Goal: Transaction & Acquisition: Purchase product/service

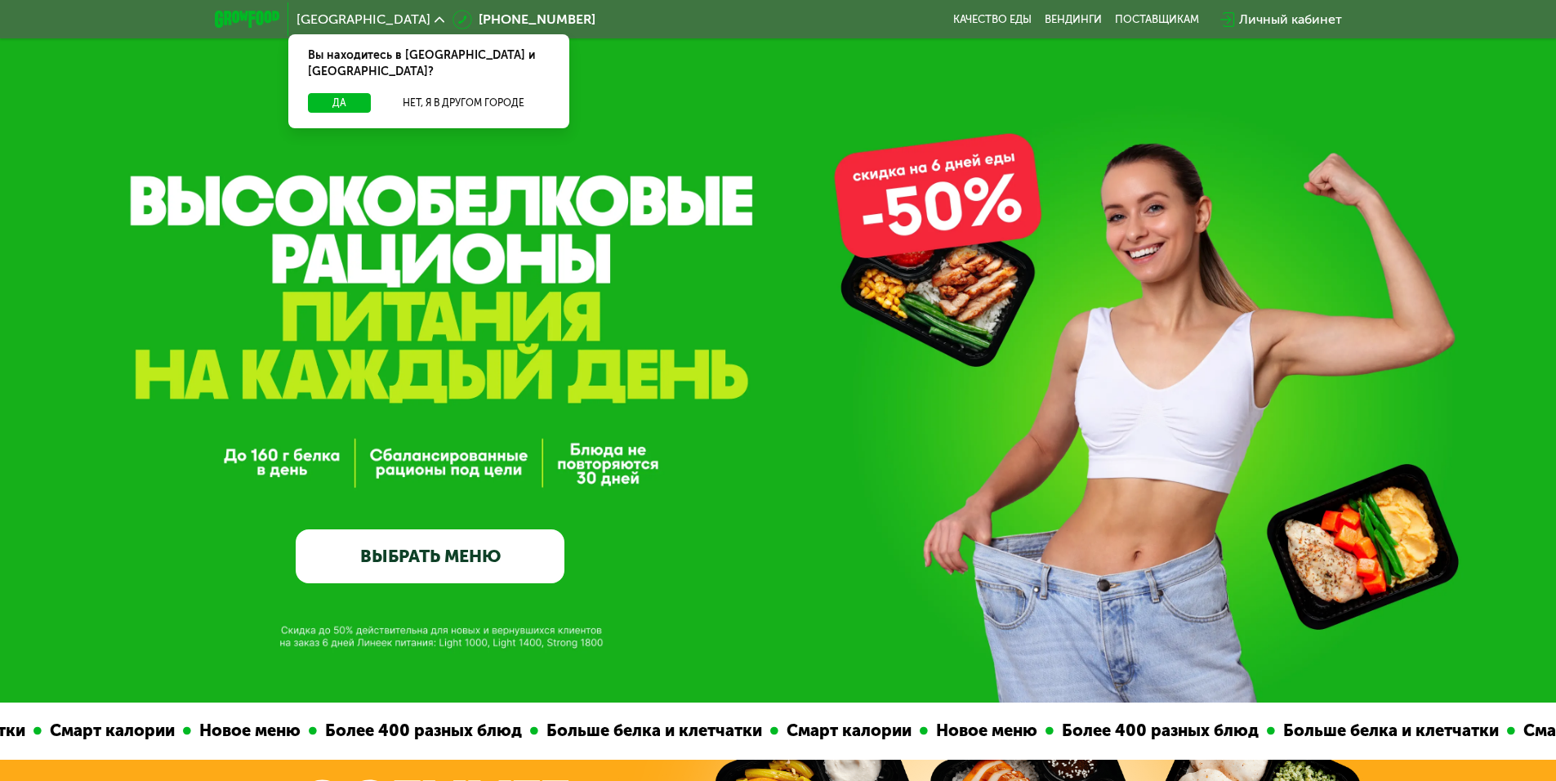
click at [444, 569] on link "ВЫБРАТЬ МЕНЮ" at bounding box center [430, 556] width 269 height 54
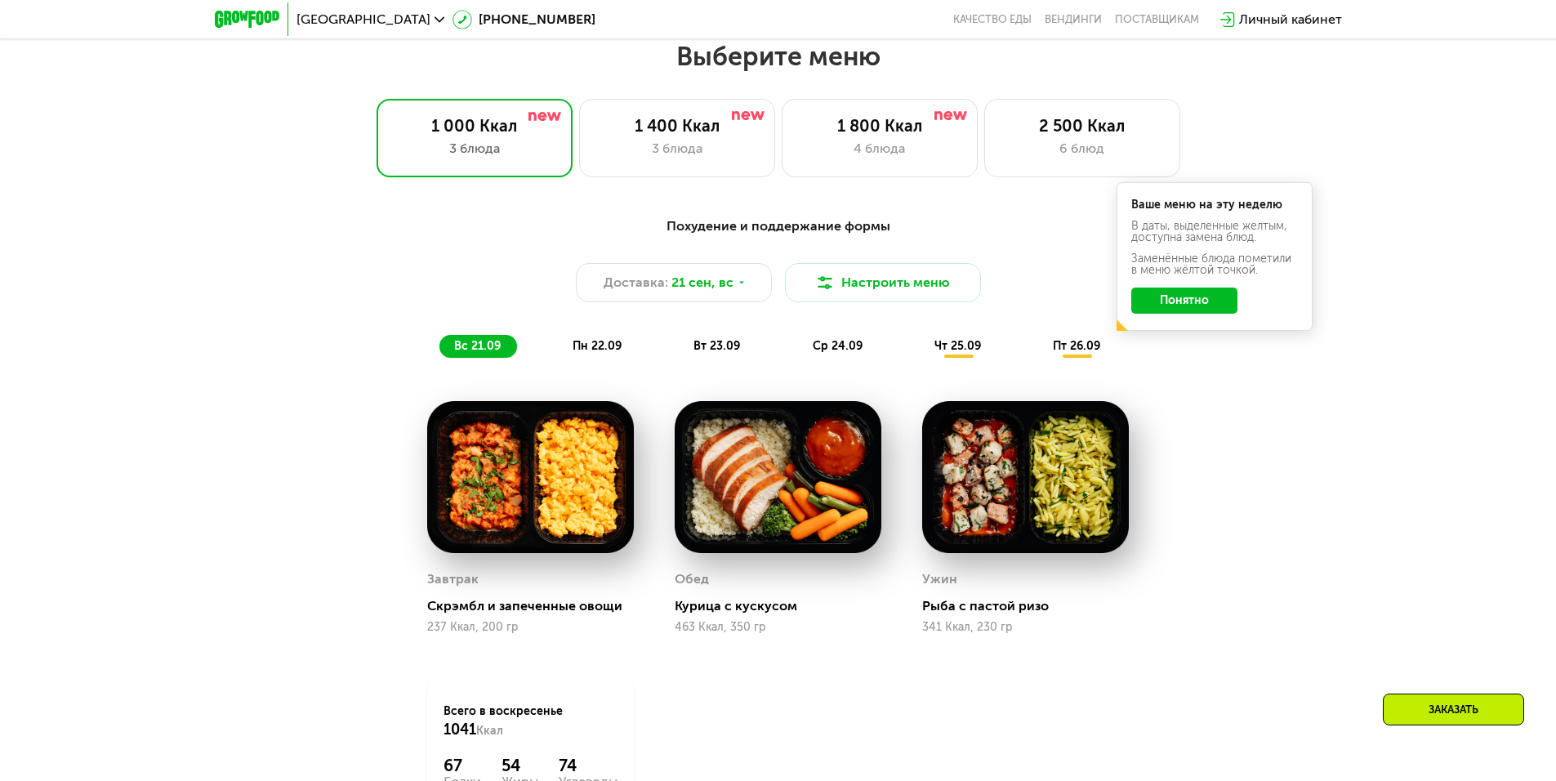
scroll to position [1354, 0]
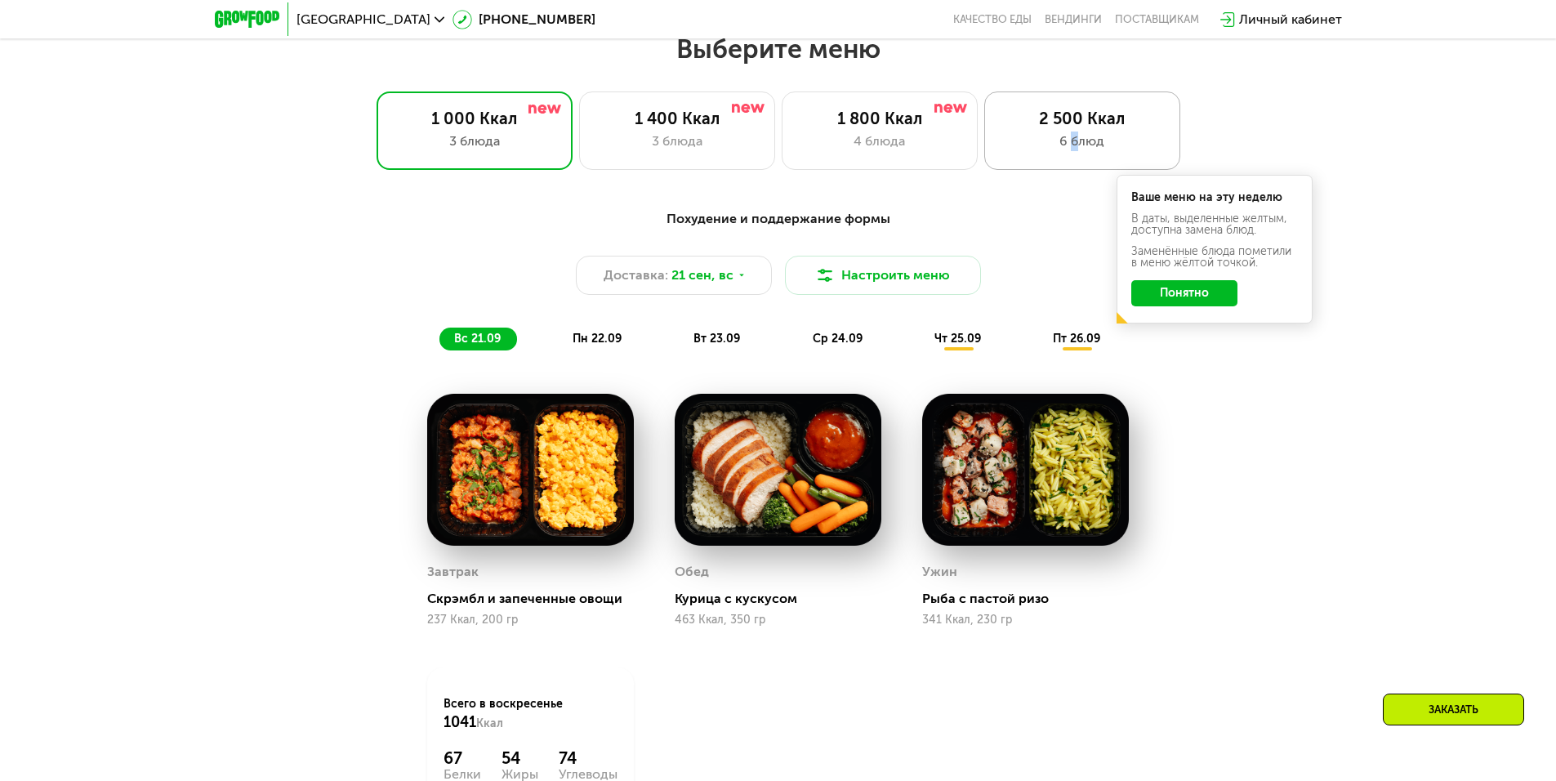
click at [1077, 135] on div "2 500 Ккал 6 блюд" at bounding box center [1082, 130] width 196 height 78
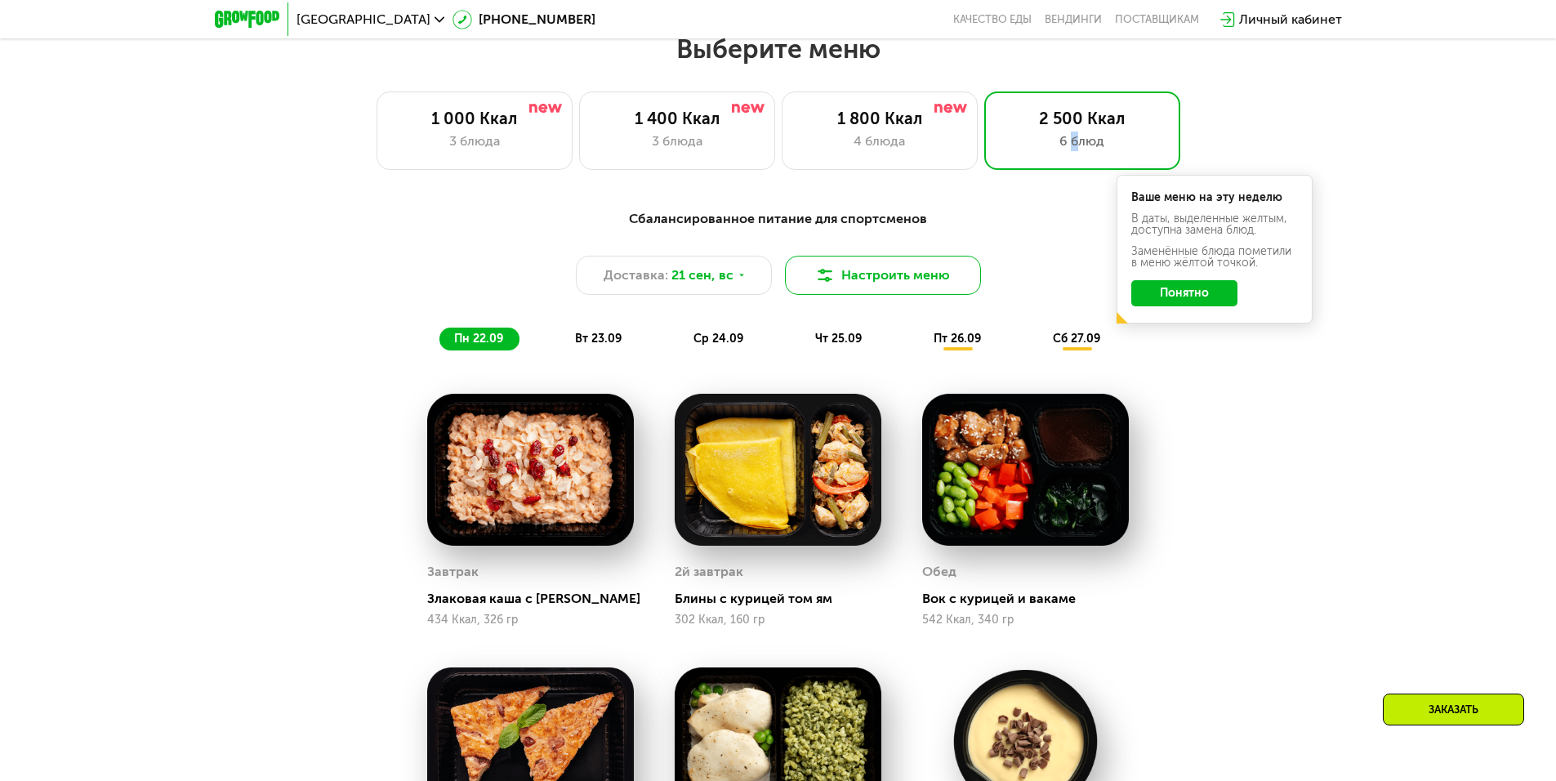
click at [860, 283] on button "Настроить меню" at bounding box center [883, 275] width 196 height 39
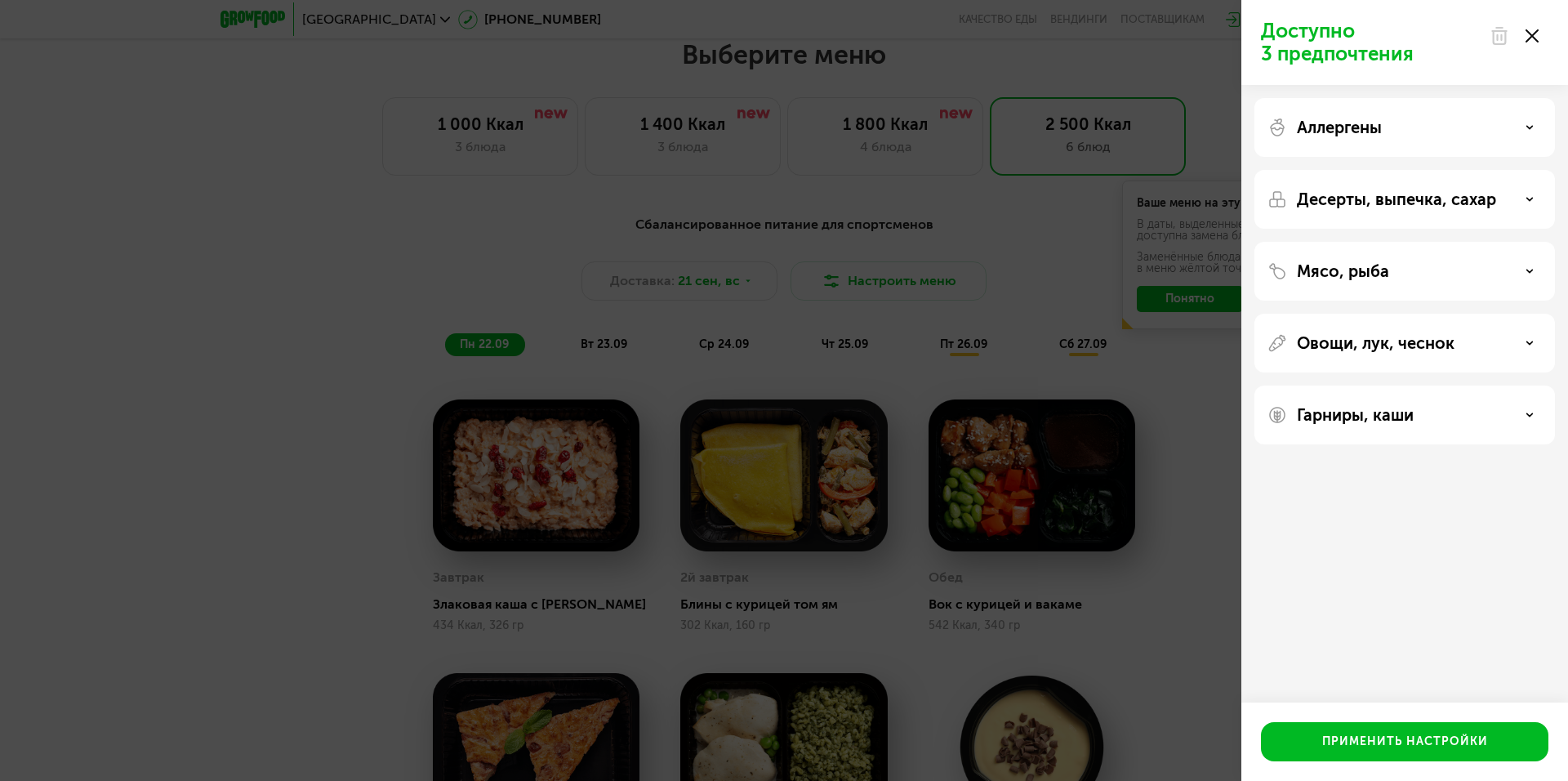
click at [1477, 138] on div "Аллергены" at bounding box center [1405, 127] width 301 height 59
click at [1422, 271] on div "Мясо, рыба" at bounding box center [1405, 271] width 274 height 20
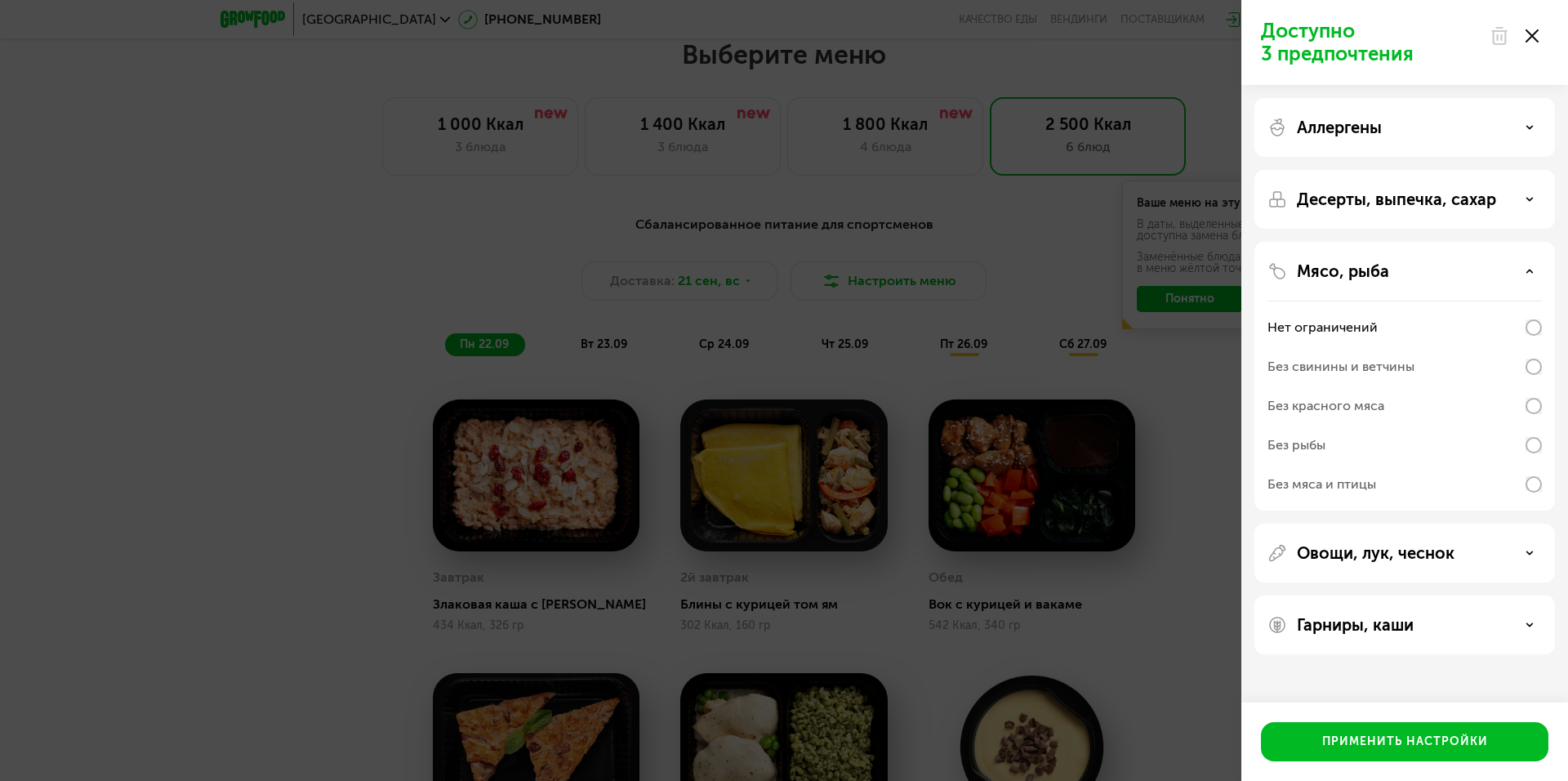
click at [1422, 271] on div "Мясо, рыба" at bounding box center [1405, 271] width 274 height 20
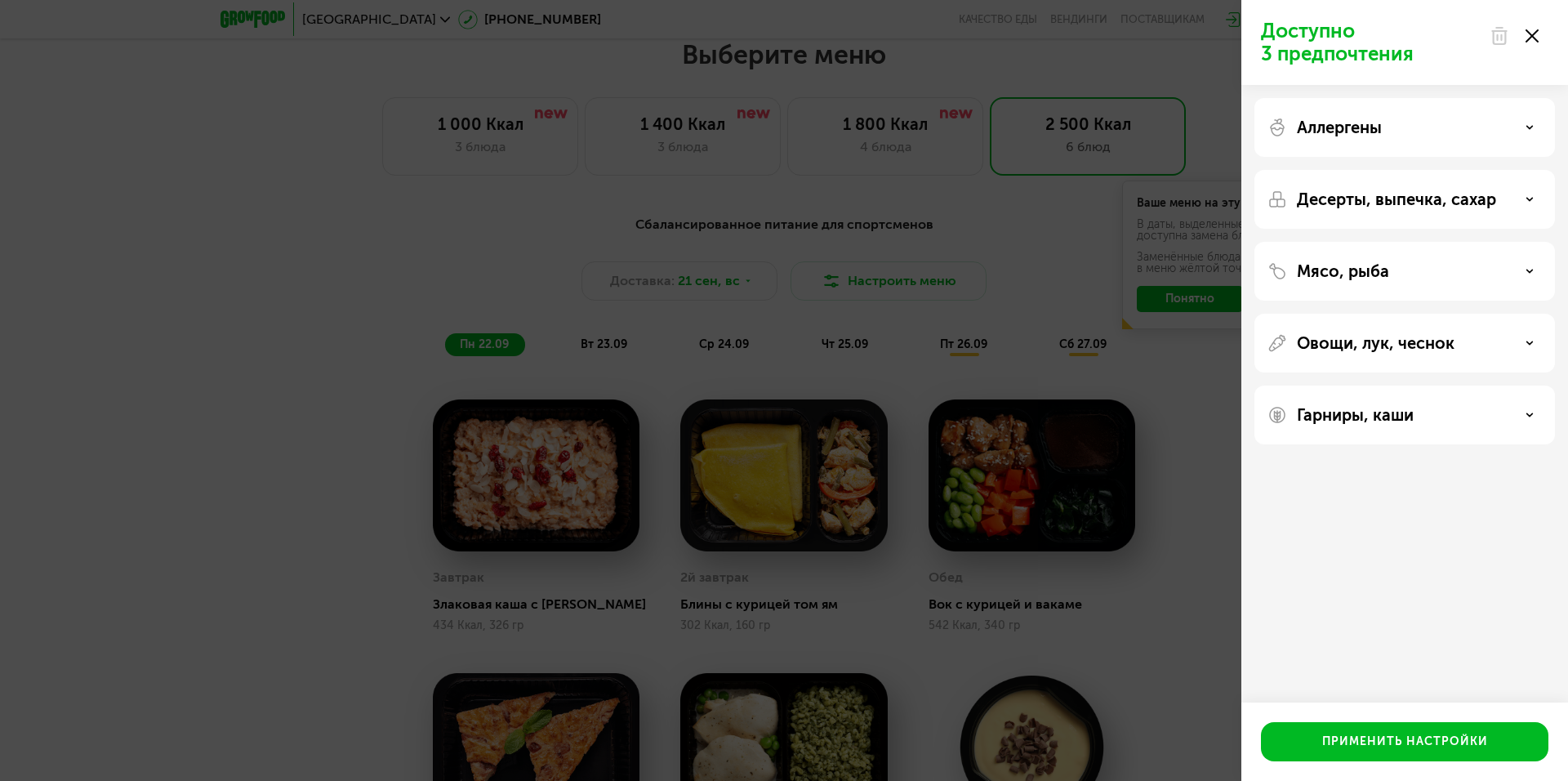
click at [1393, 418] on p "Гарниры, каши" at bounding box center [1355, 415] width 117 height 20
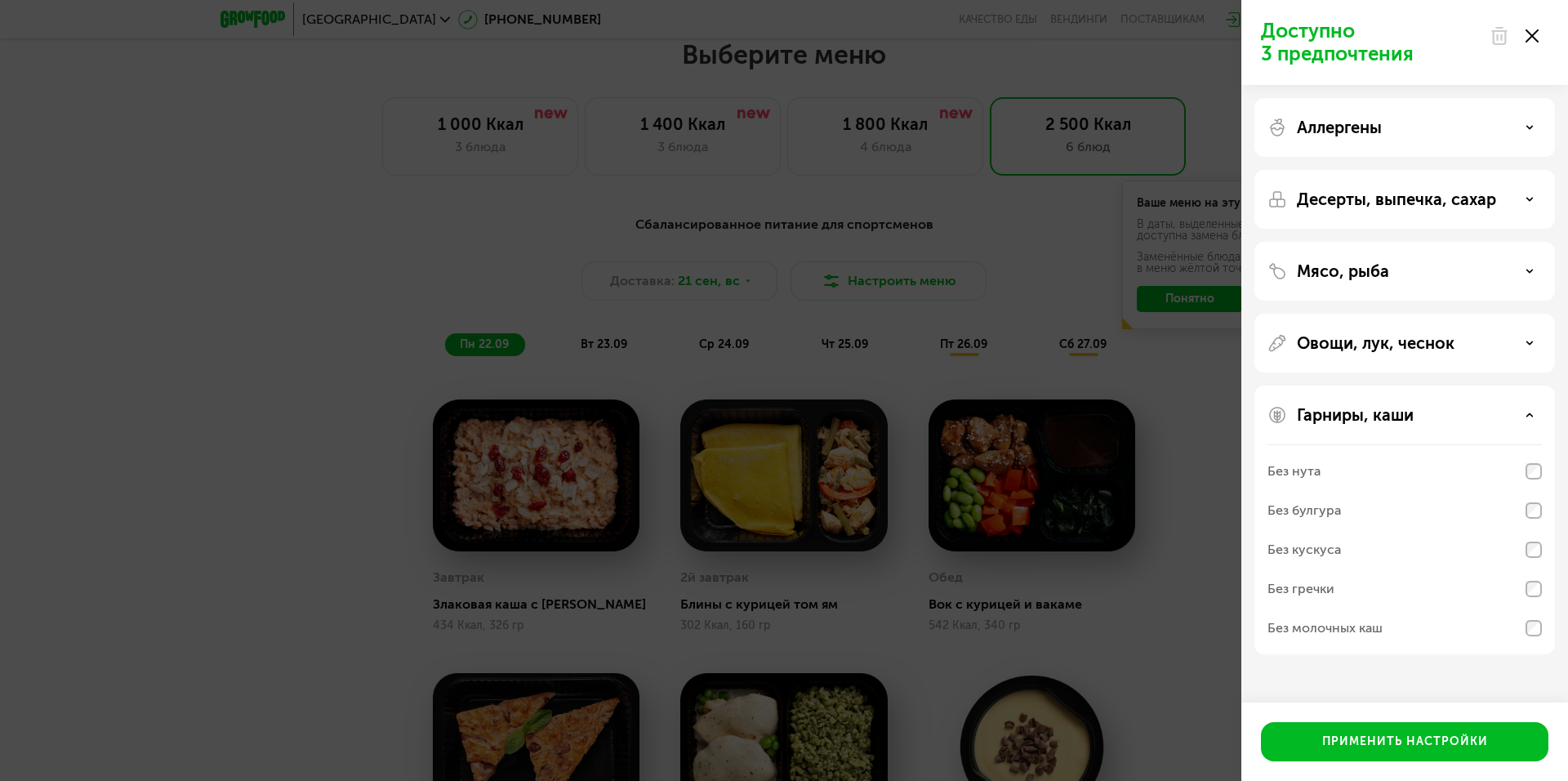
click at [1393, 418] on p "Гарниры, каши" at bounding box center [1355, 415] width 117 height 20
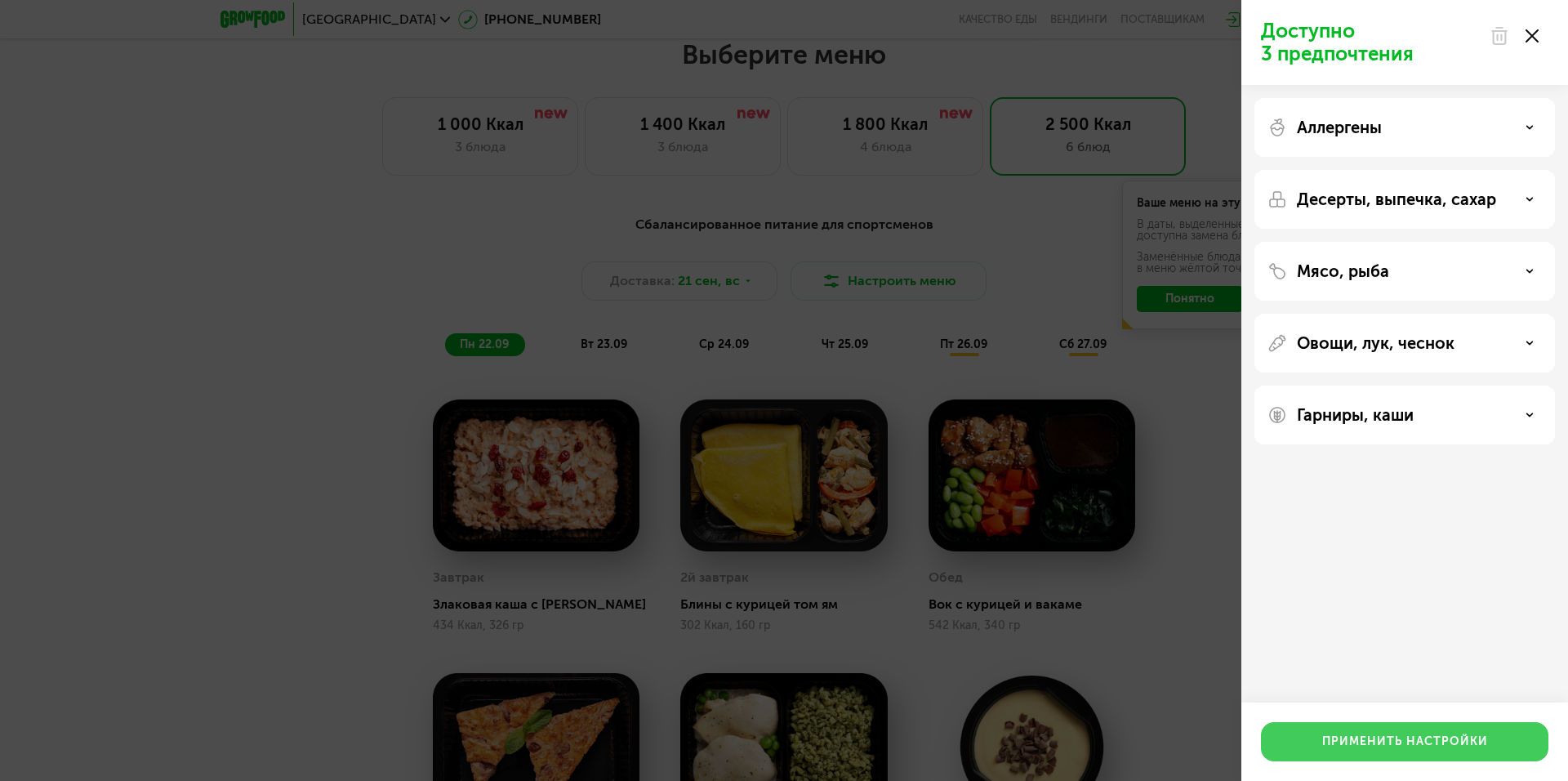
click at [1393, 738] on div "Применить настройки" at bounding box center [1405, 741] width 166 height 16
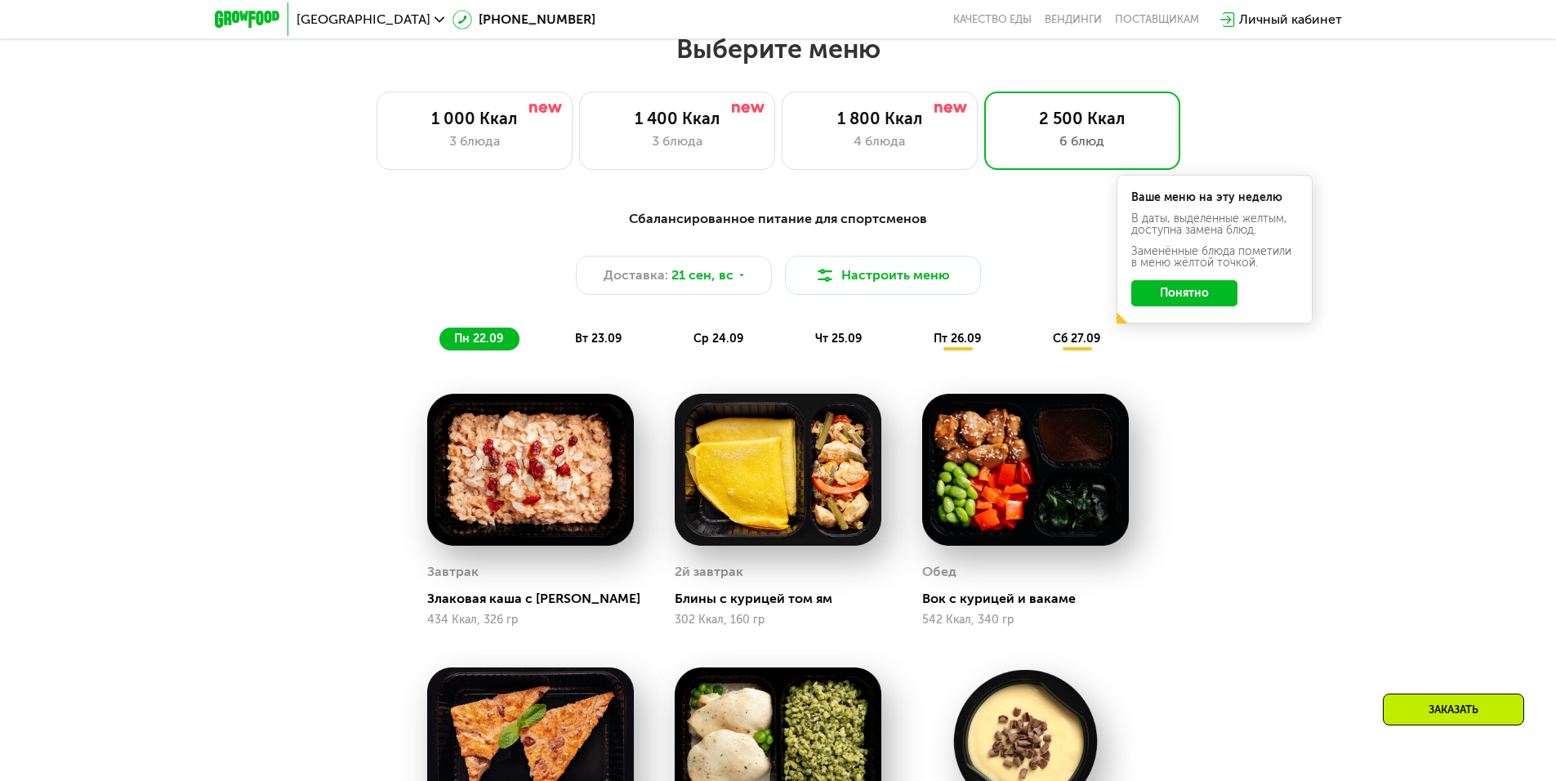
click at [588, 345] on span "вт 23.09" at bounding box center [598, 339] width 47 height 14
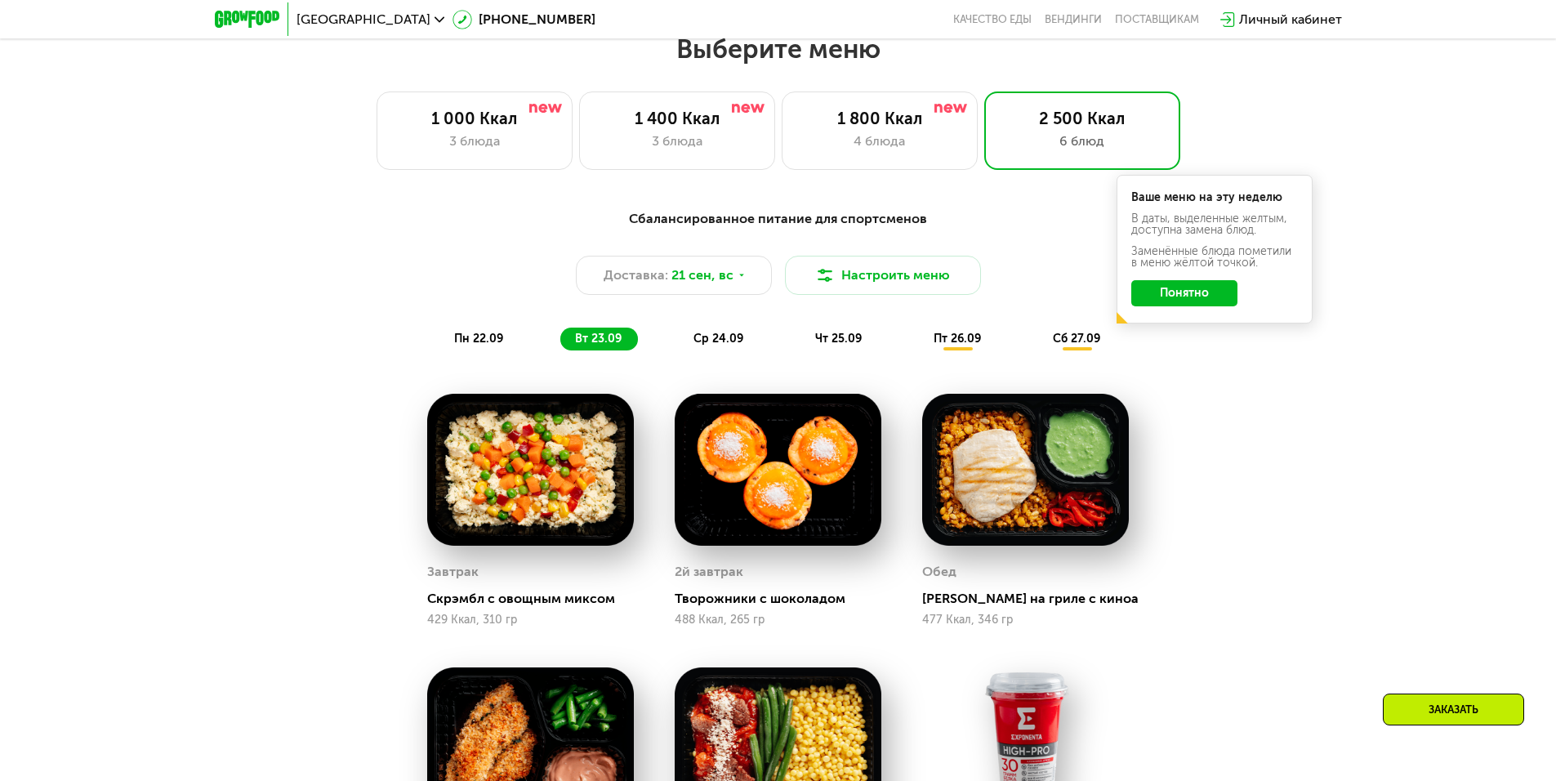
click at [500, 341] on span "пн 22.09" at bounding box center [478, 339] width 49 height 14
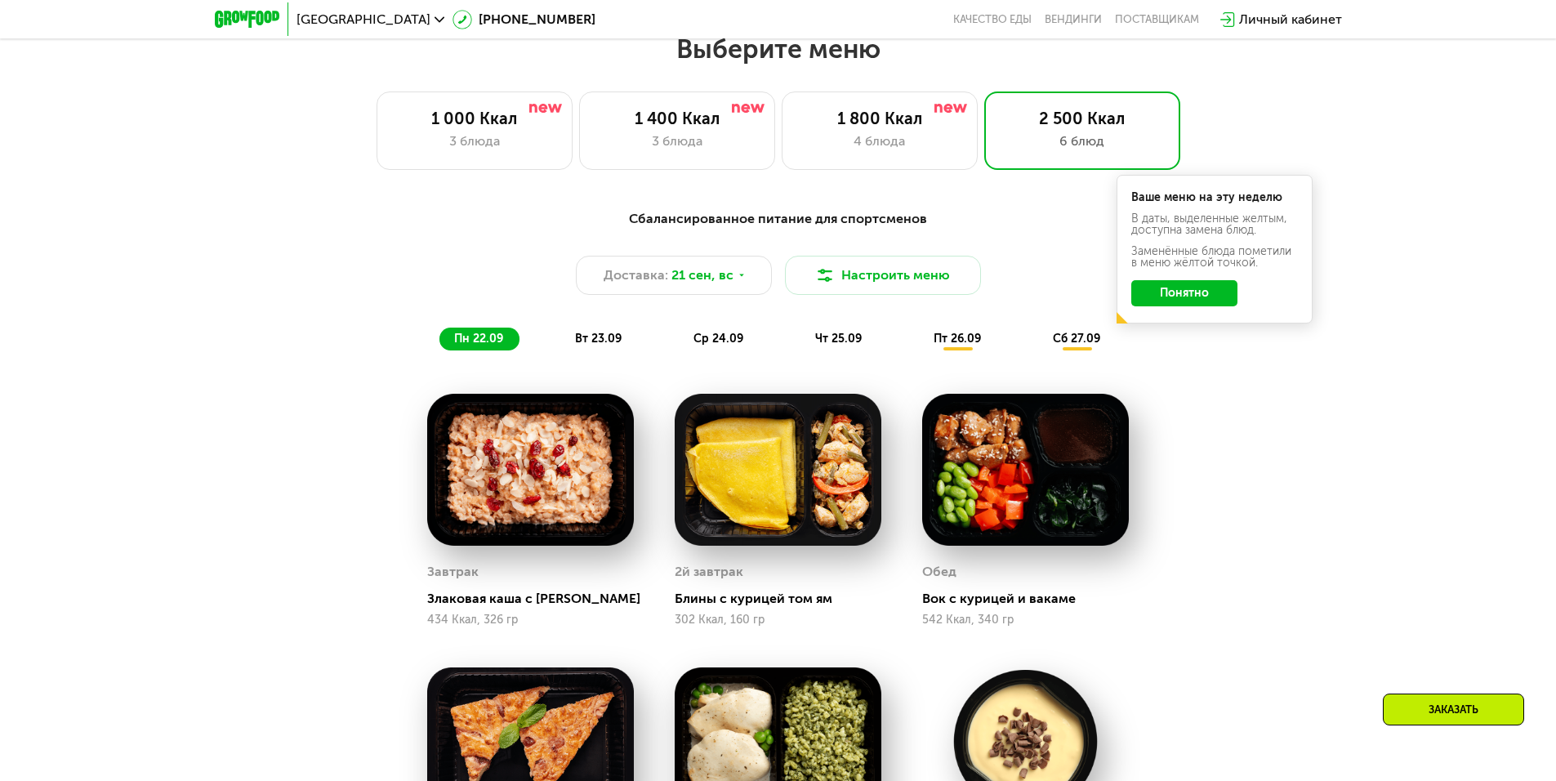
click at [566, 341] on div "вт 23.09" at bounding box center [599, 339] width 78 height 23
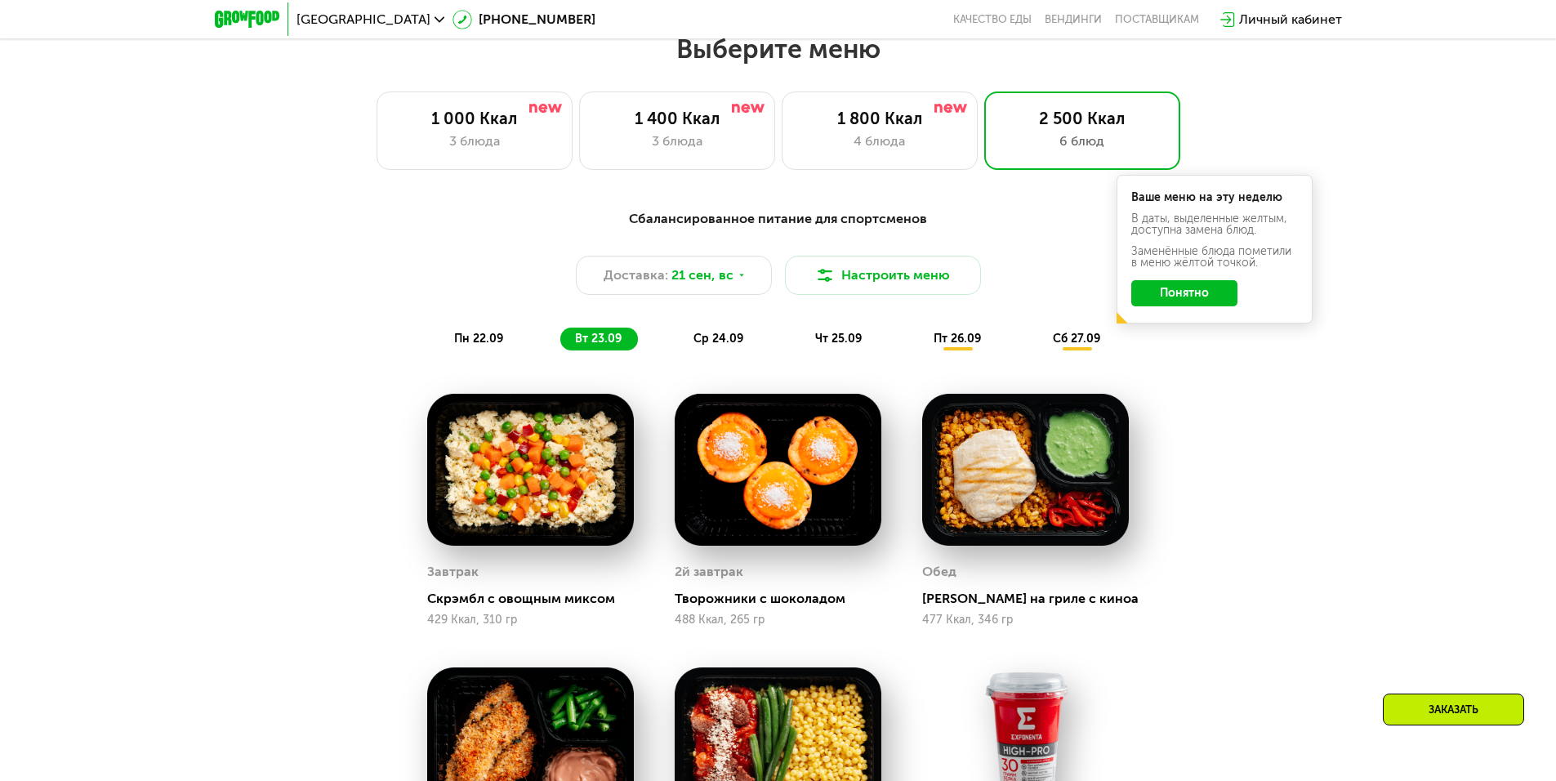
drag, startPoint x: 698, startPoint y: 346, endPoint x: 740, endPoint y: 345, distance: 42.5
click at [698, 345] on span "ср 24.09" at bounding box center [718, 339] width 50 height 14
click at [844, 345] on span "чт 25.09" at bounding box center [838, 339] width 47 height 14
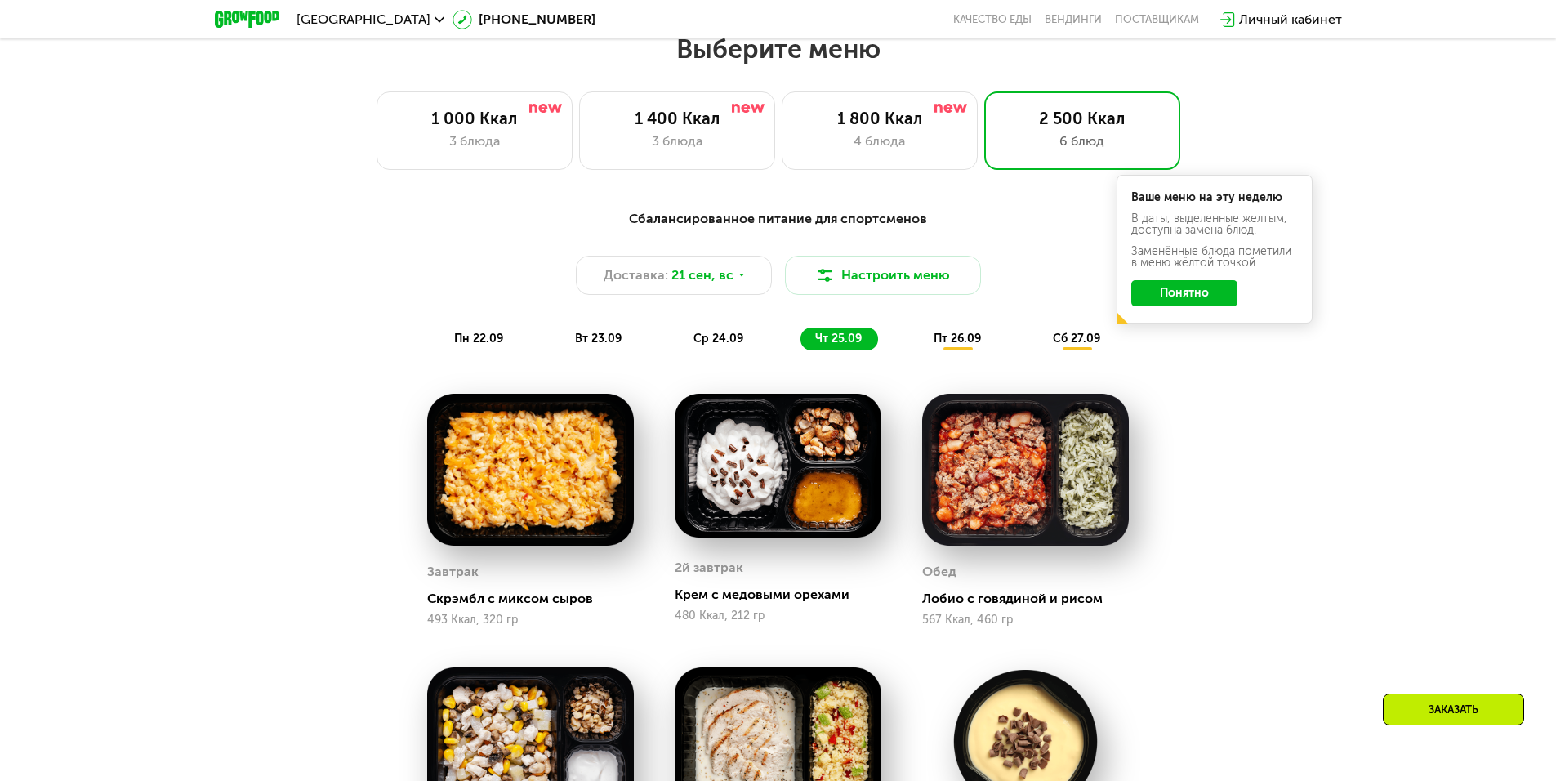
click at [964, 344] on span "пт 26.09" at bounding box center [957, 339] width 47 height 14
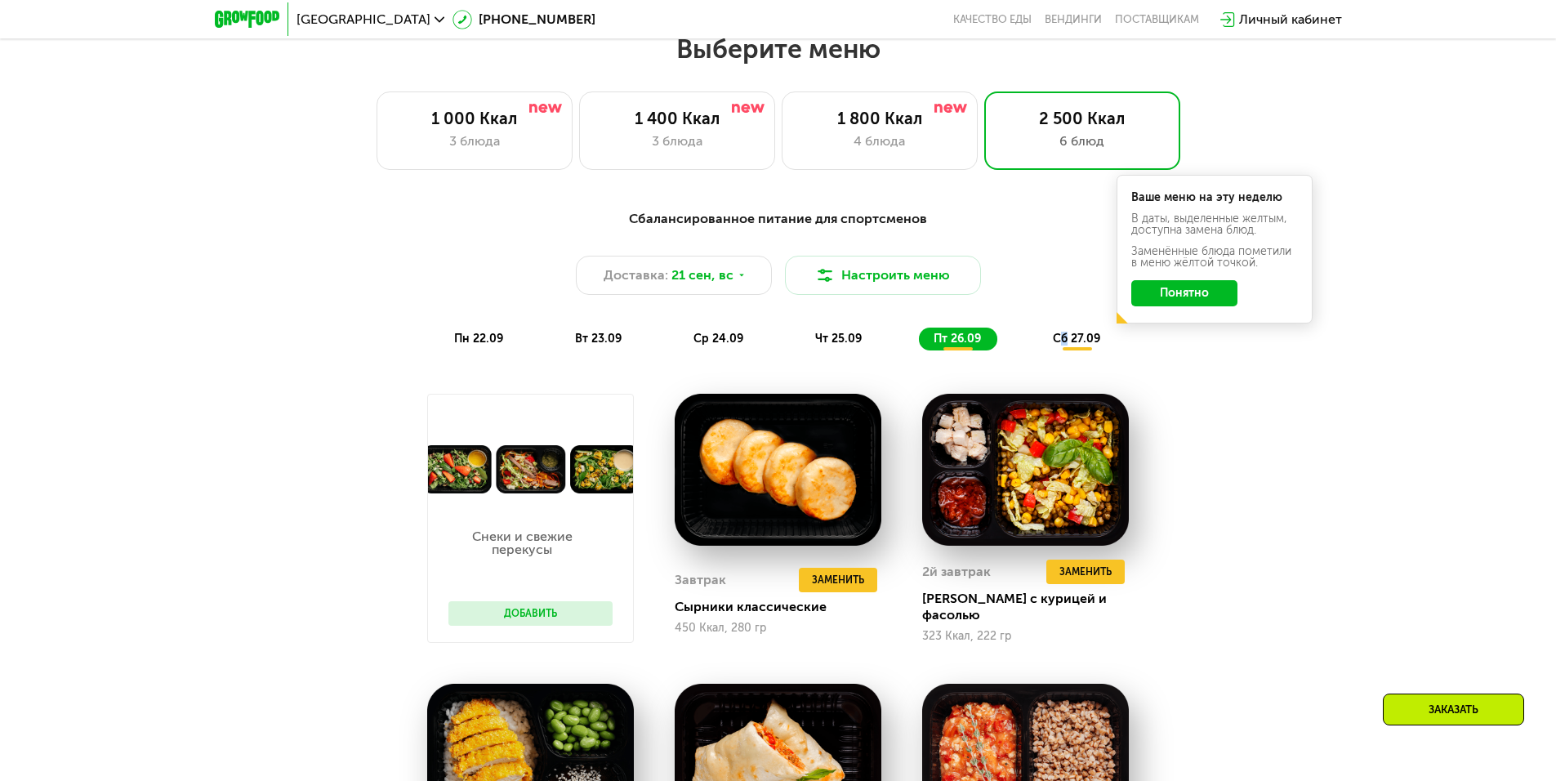
click at [1066, 345] on span "сб 27.09" at bounding box center [1076, 339] width 47 height 14
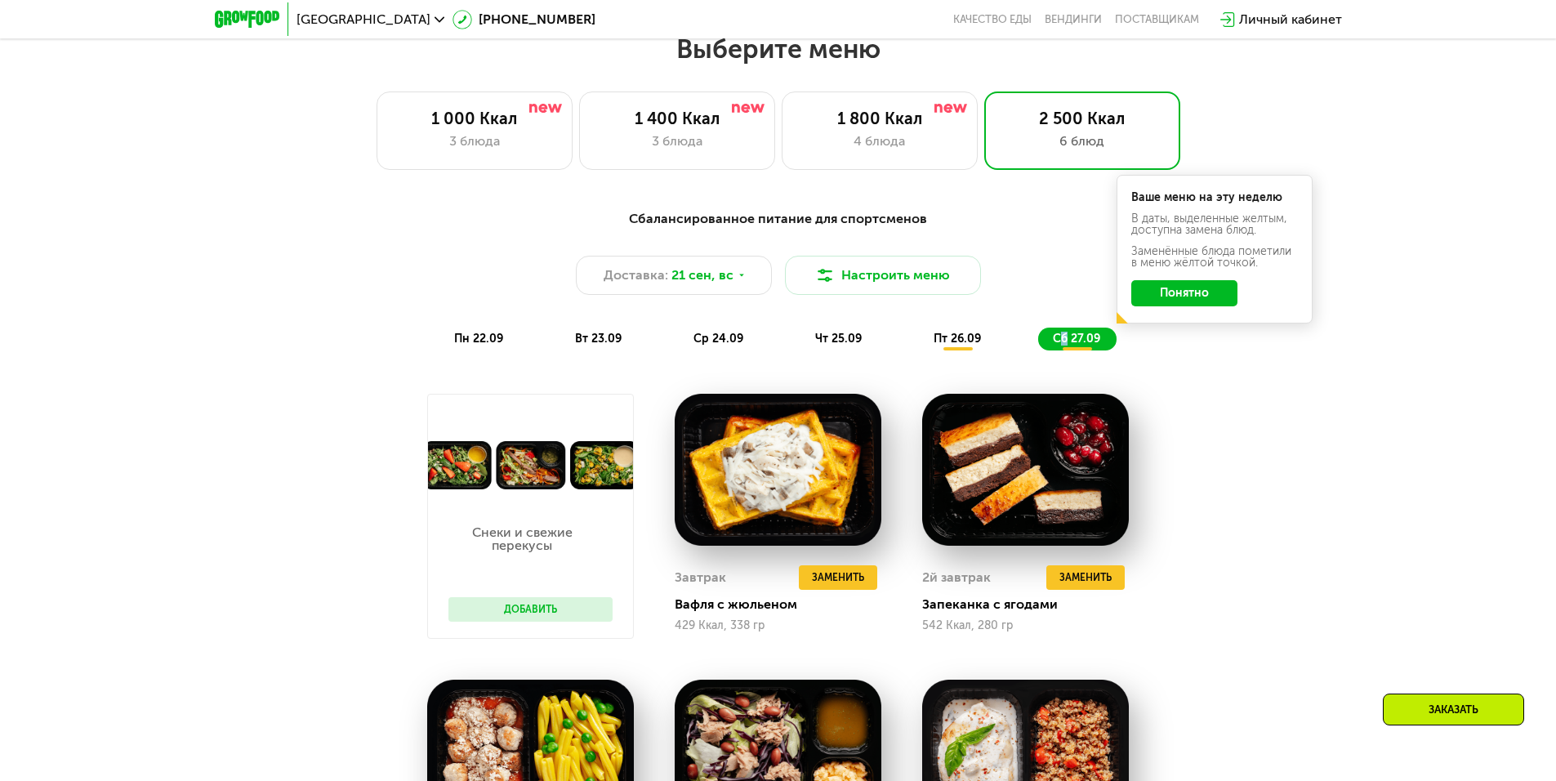
click at [1206, 296] on button "Понятно" at bounding box center [1184, 293] width 106 height 26
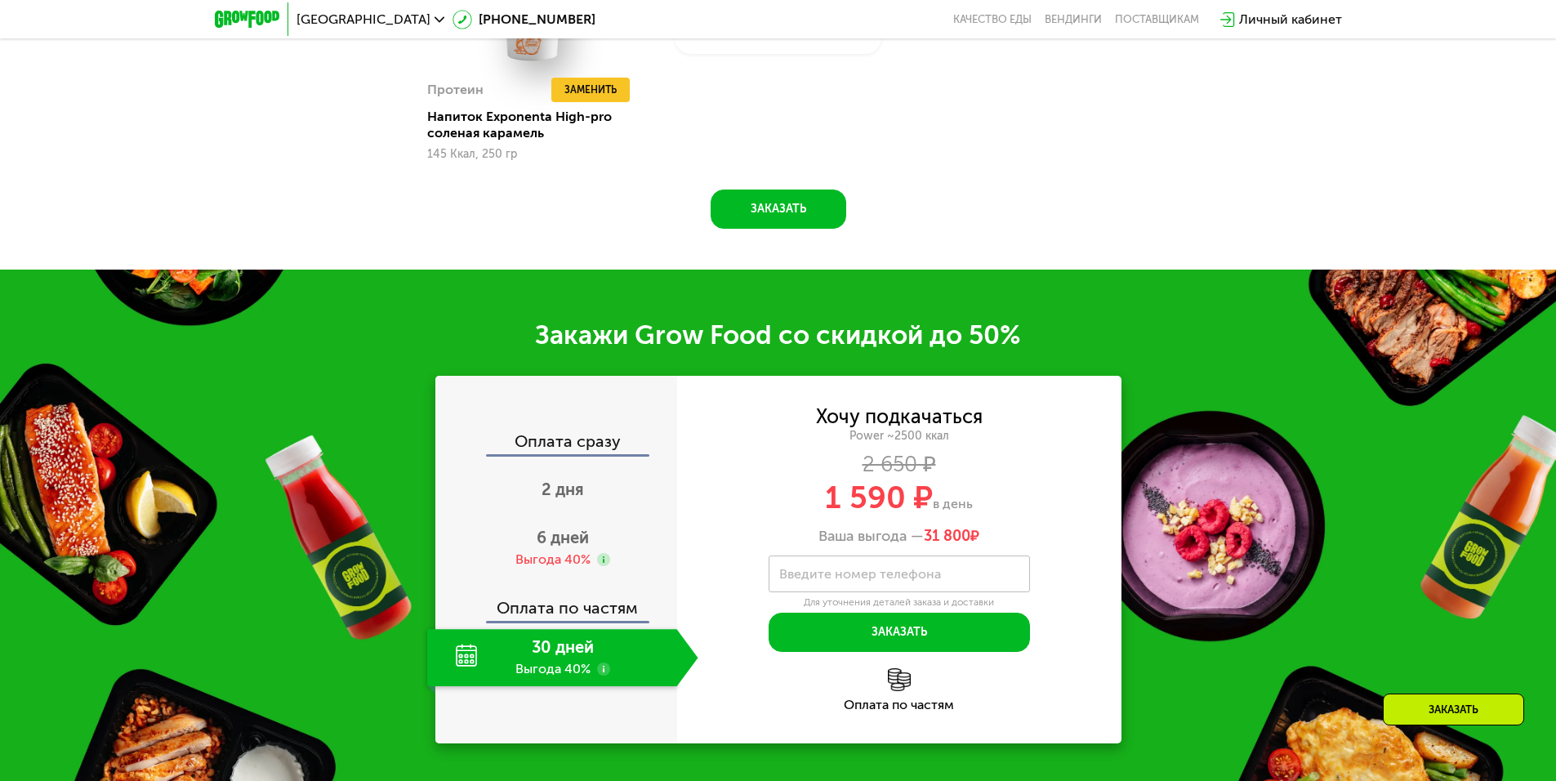
scroll to position [2416, 0]
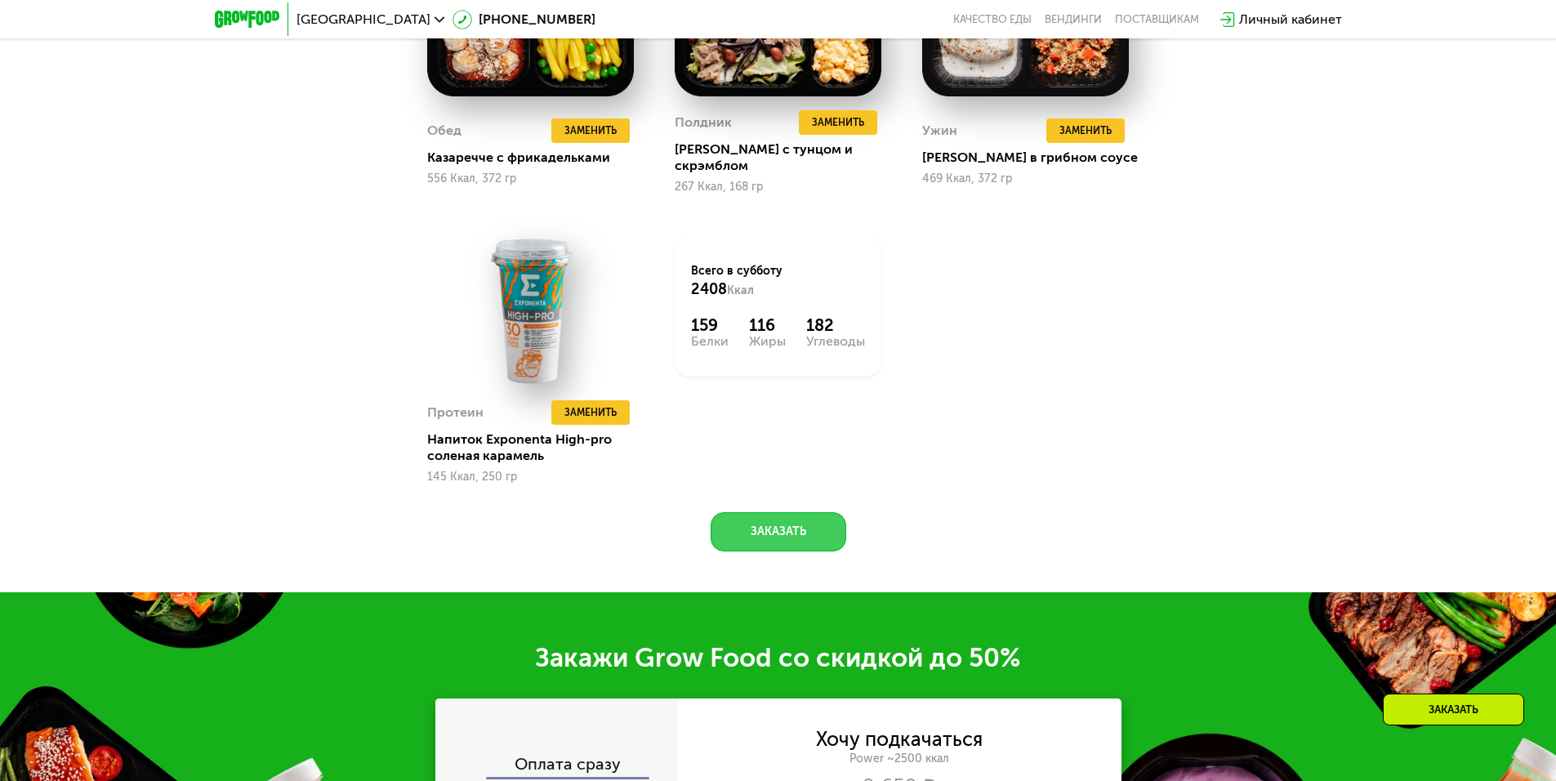
click at [779, 519] on button "Заказать" at bounding box center [779, 531] width 136 height 39
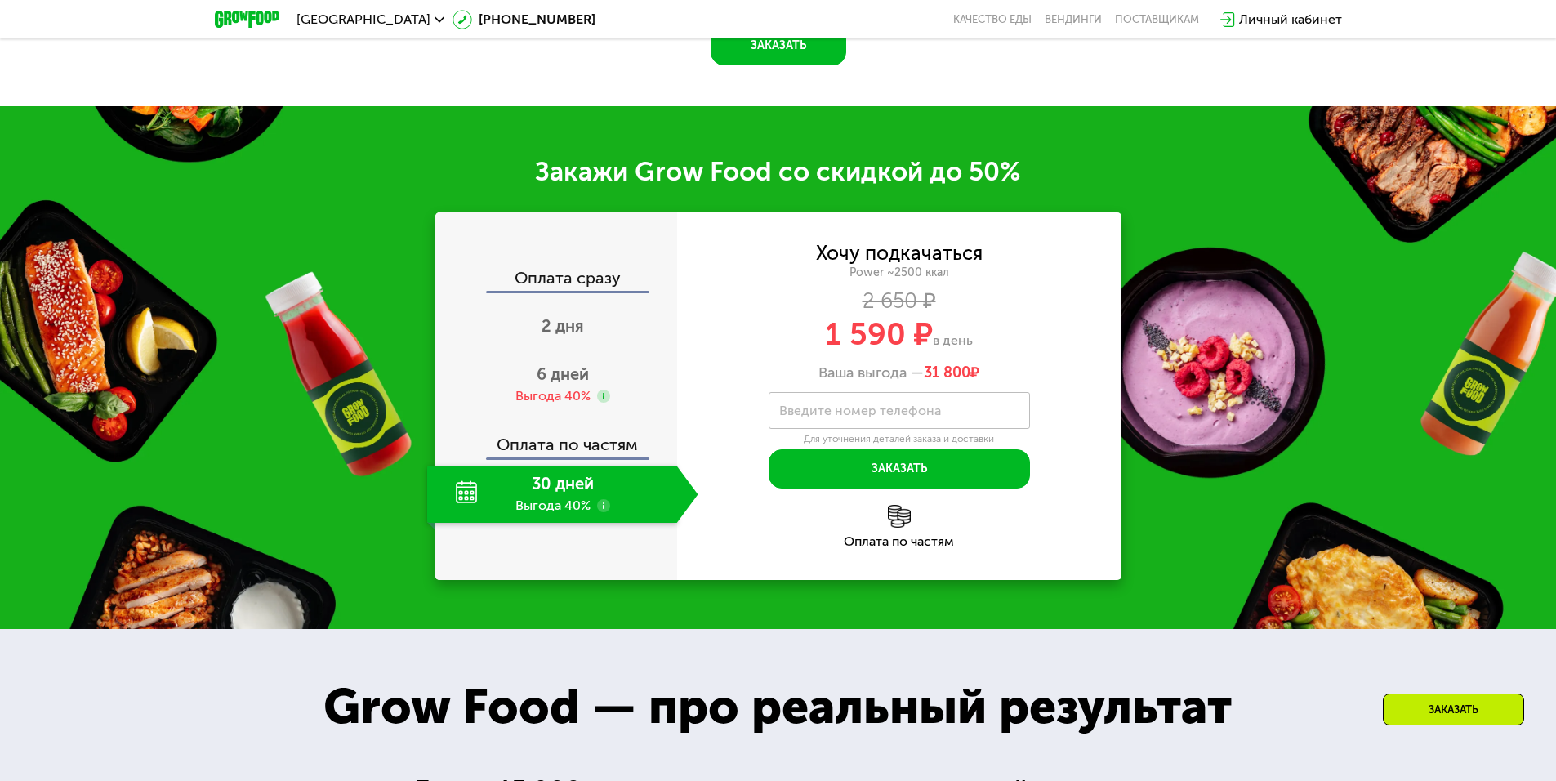
scroll to position [2671, 0]
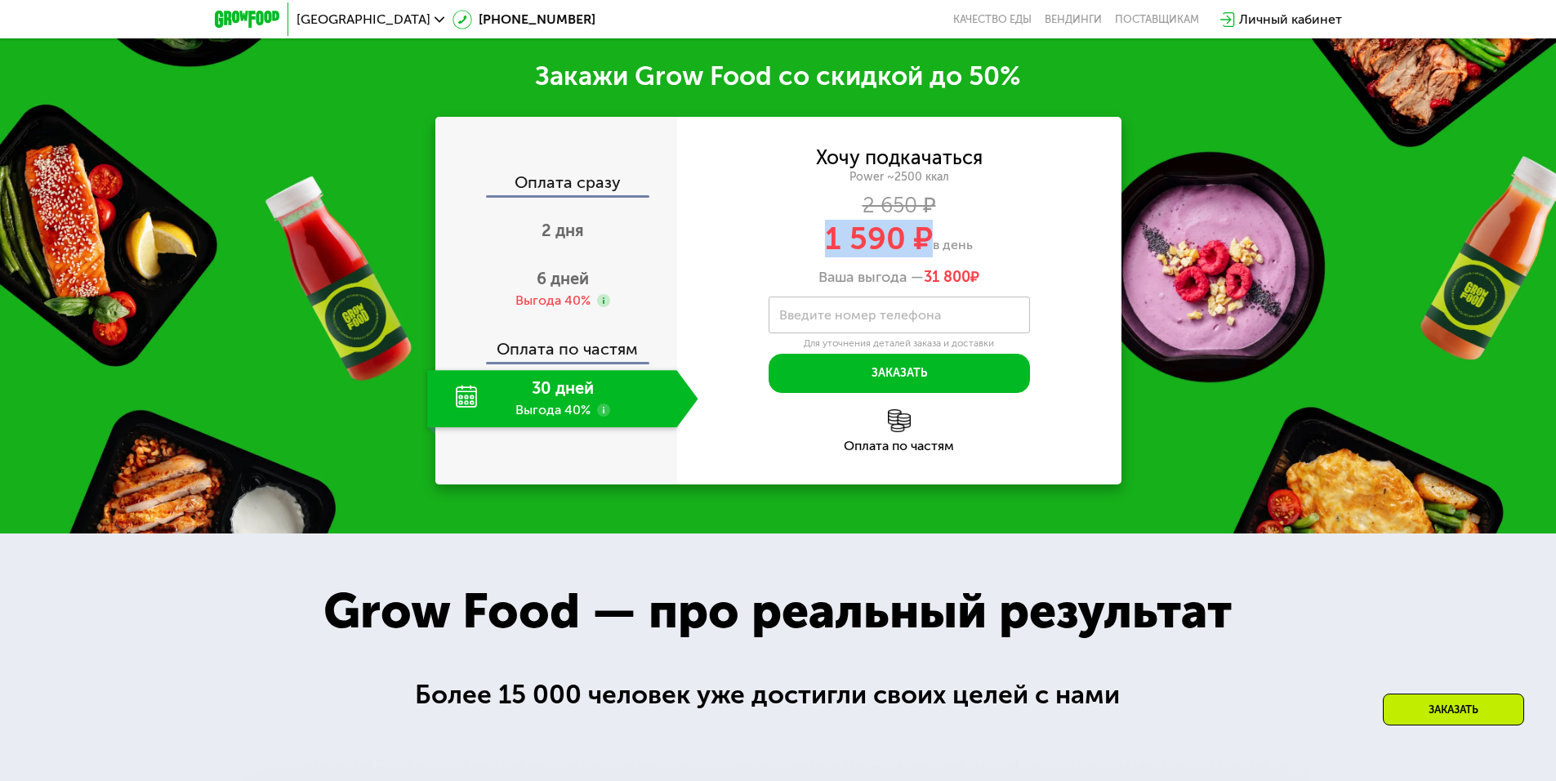
drag, startPoint x: 826, startPoint y: 226, endPoint x: 925, endPoint y: 222, distance: 98.9
click at [925, 223] on div "1 590 ₽ в день" at bounding box center [899, 238] width 444 height 31
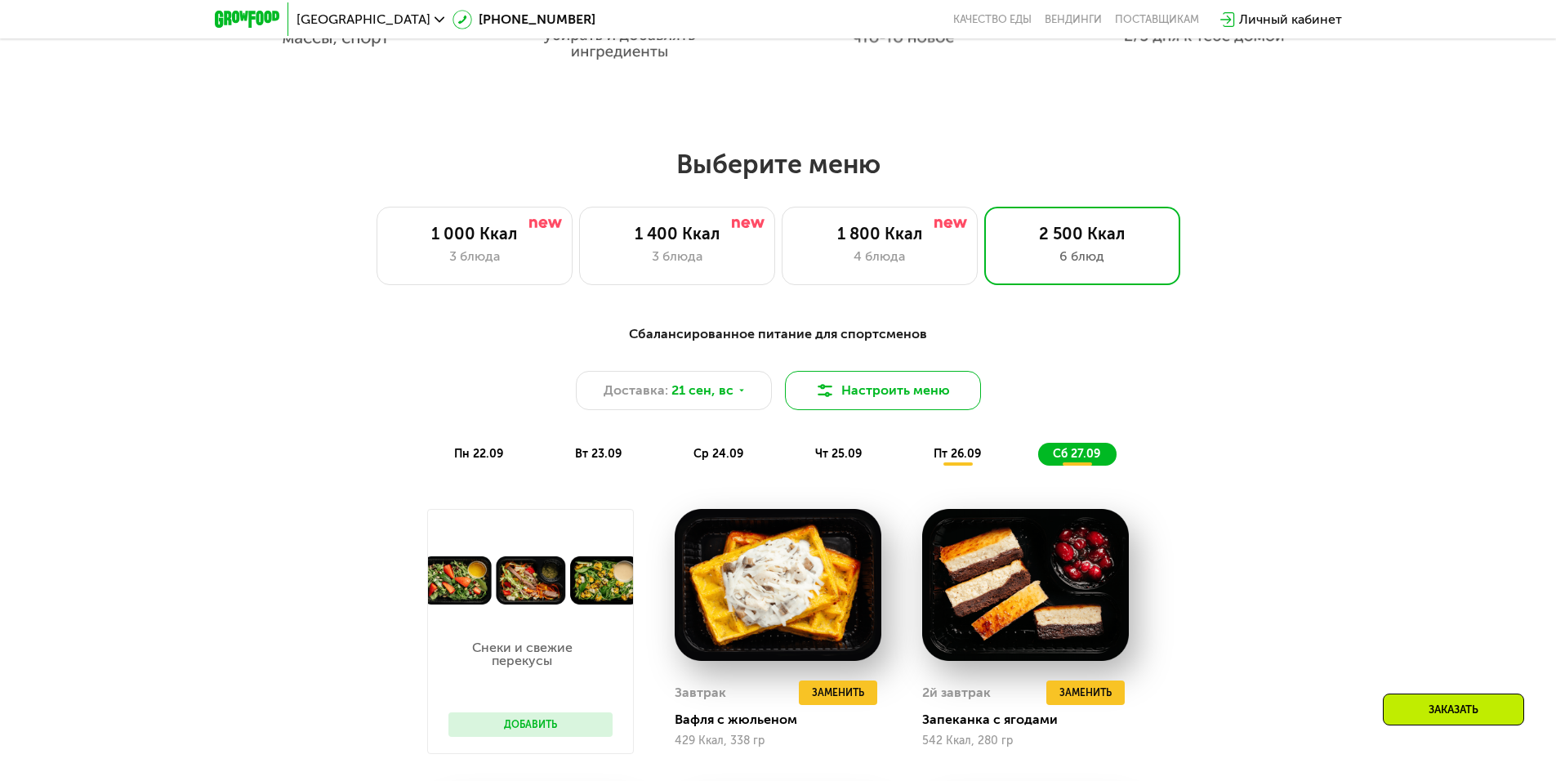
scroll to position [1364, 0]
